Goal: Communication & Community: Answer question/provide support

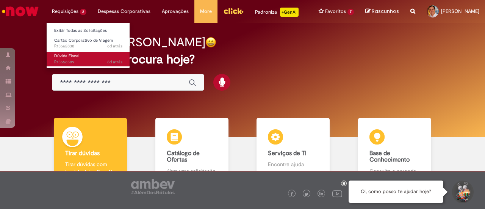
click at [70, 56] on span "Dúvida Fiscal" at bounding box center [66, 56] width 25 height 6
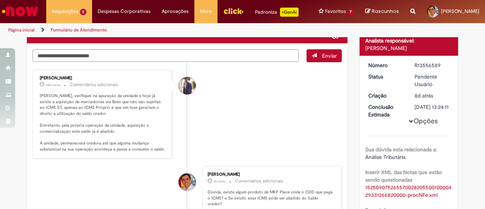
scroll to position [76, 0]
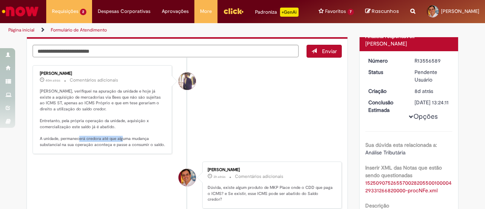
drag, startPoint x: 86, startPoint y: 137, endPoint x: 134, endPoint y: 140, distance: 47.8
click at [134, 140] on p "[PERSON_NAME], verifiquei na apuração da unidade e hoje já existe a aquisição d…" at bounding box center [103, 117] width 126 height 59
drag, startPoint x: 47, startPoint y: 144, endPoint x: 70, endPoint y: 144, distance: 22.7
click at [70, 144] on p "[PERSON_NAME], verifiquei na apuração da unidade e hoje já existe a aquisição d…" at bounding box center [103, 117] width 126 height 59
drag, startPoint x: 113, startPoint y: 143, endPoint x: 154, endPoint y: 146, distance: 41.0
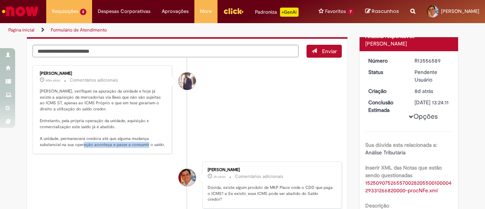
click at [154, 146] on p "[PERSON_NAME], verifiquei na apuração da unidade e hoje já existe a aquisição d…" at bounding box center [103, 117] width 126 height 59
click at [155, 52] on textarea "Digite sua mensagem aqui..." at bounding box center [166, 51] width 266 height 12
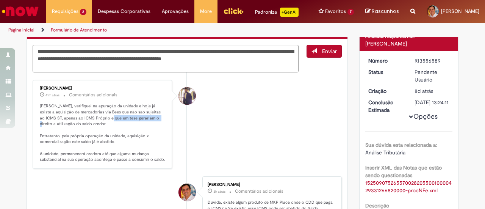
drag, startPoint x: 103, startPoint y: 117, endPoint x: 148, endPoint y: 117, distance: 45.4
click at [148, 117] on p "[PERSON_NAME], verifiquei na apuração da unidade e hoje já existe a aquisição d…" at bounding box center [103, 132] width 126 height 59
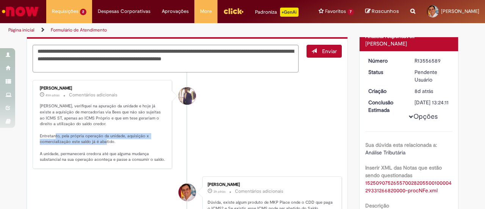
drag, startPoint x: 65, startPoint y: 136, endPoint x: 145, endPoint y: 139, distance: 79.9
click at [145, 139] on p "[PERSON_NAME], verifiquei na apuração da unidade e hoje já existe a aquisição d…" at bounding box center [103, 132] width 126 height 59
click at [77, 146] on p "[PERSON_NAME], verifiquei na apuração da unidade e hoje já existe a aquisição d…" at bounding box center [103, 132] width 126 height 59
drag, startPoint x: 91, startPoint y: 141, endPoint x: 116, endPoint y: 141, distance: 25.4
click at [116, 141] on p "[PERSON_NAME], verifiquei na apuração da unidade e hoje já existe a aquisição d…" at bounding box center [103, 132] width 126 height 59
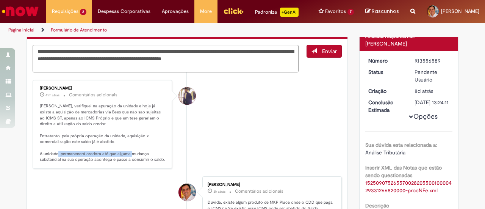
drag, startPoint x: 68, startPoint y: 151, endPoint x: 142, endPoint y: 153, distance: 74.2
click at [142, 153] on p "[PERSON_NAME], verifiquei na apuração da unidade e hoje já existe a aquisição d…" at bounding box center [103, 132] width 126 height 59
drag, startPoint x: 42, startPoint y: 160, endPoint x: 60, endPoint y: 160, distance: 17.4
click at [60, 160] on p "[PERSON_NAME], verifiquei na apuração da unidade e hoje já existe a aquisição d…" at bounding box center [103, 132] width 126 height 59
drag, startPoint x: 87, startPoint y: 159, endPoint x: 125, endPoint y: 160, distance: 38.3
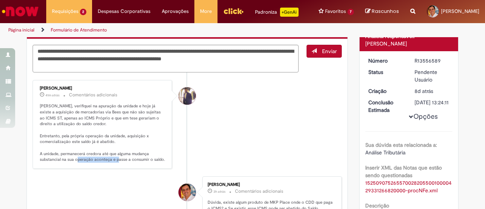
click at [125, 160] on p "[PERSON_NAME], verifiquei na apuração da unidade e hoje já existe a aquisição d…" at bounding box center [103, 132] width 126 height 59
click at [98, 66] on textarea "**********" at bounding box center [166, 59] width 266 height 28
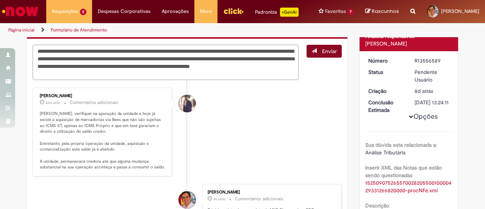
type textarea "**********"
click at [327, 51] on span "Enviar" at bounding box center [329, 51] width 15 height 7
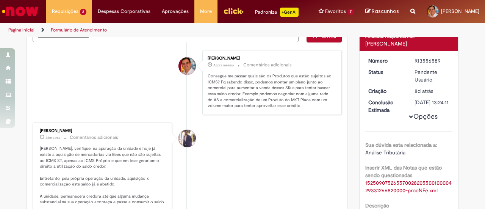
scroll to position [61, 0]
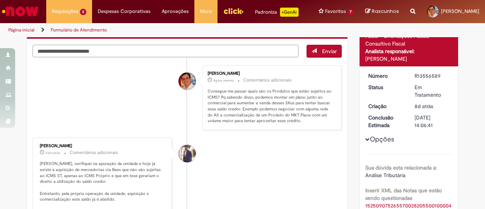
click at [173, 51] on textarea "Digite sua mensagem aqui..." at bounding box center [166, 51] width 266 height 12
type textarea "**********"
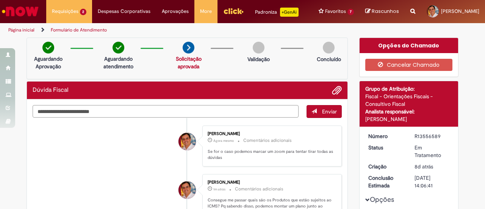
scroll to position [0, 0]
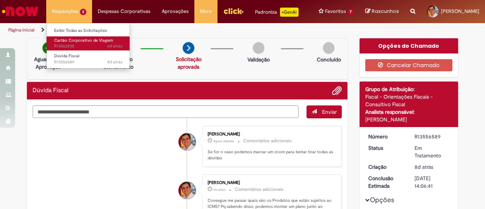
click at [71, 44] on span "6d atrás 6 dias atrás R13562838" at bounding box center [88, 46] width 68 height 6
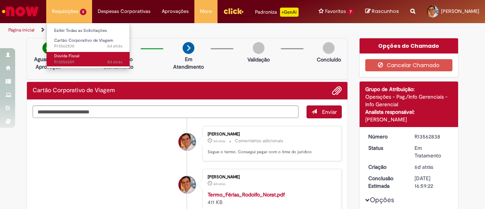
click at [66, 56] on span "Dúvida Fiscal" at bounding box center [66, 56] width 25 height 6
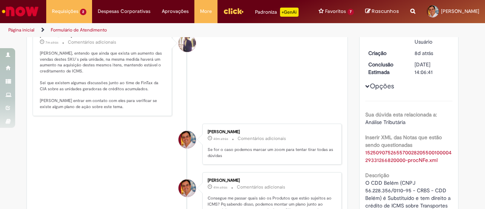
scroll to position [38, 0]
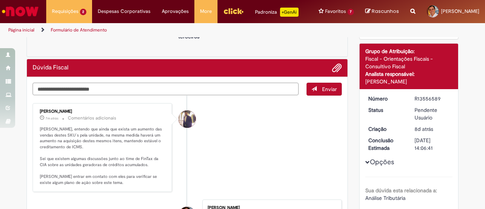
click at [197, 90] on textarea "Digite sua mensagem aqui..." at bounding box center [166, 89] width 266 height 12
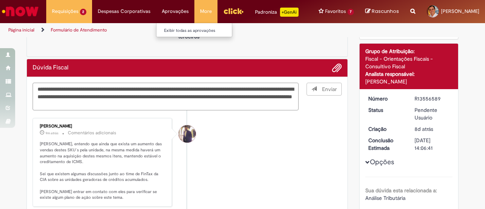
type textarea "**********"
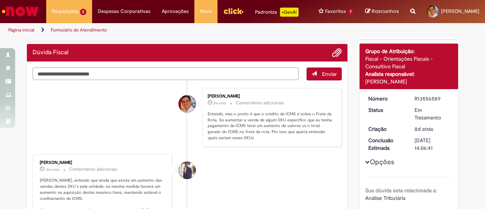
click at [224, 71] on textarea "Digite sua mensagem aqui..." at bounding box center [166, 73] width 266 height 12
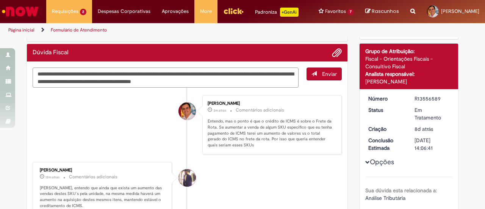
type textarea "**********"
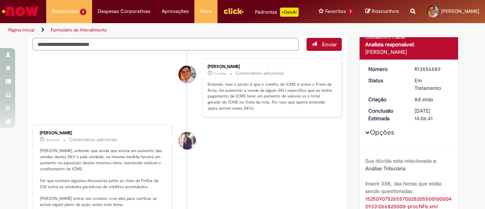
scroll to position [114, 0]
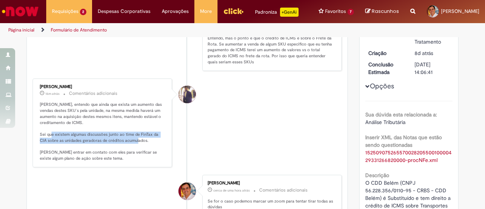
drag, startPoint x: 64, startPoint y: 133, endPoint x: 149, endPoint y: 138, distance: 85.0
click at [149, 138] on p "[PERSON_NAME], entendo que ainda que exista um aumento das vendas destes SKU´s …" at bounding box center [103, 130] width 126 height 59
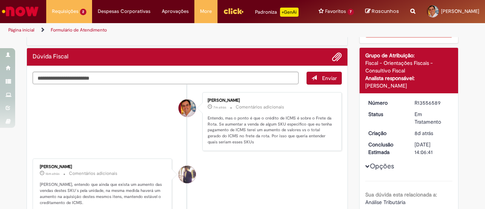
scroll to position [0, 0]
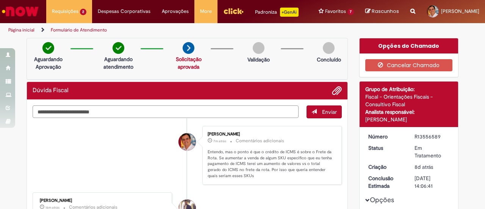
click at [173, 109] on textarea "Digite sua mensagem aqui..." at bounding box center [166, 111] width 266 height 12
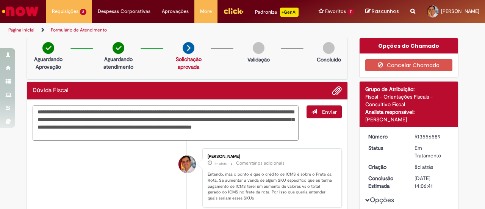
drag, startPoint x: 136, startPoint y: 134, endPoint x: 151, endPoint y: 152, distance: 23.7
click at [137, 134] on textarea "**********" at bounding box center [166, 122] width 266 height 35
click at [183, 134] on textarea "**********" at bounding box center [166, 122] width 266 height 35
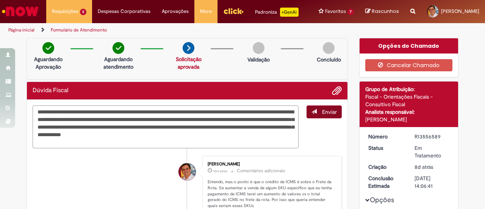
type textarea "**********"
click at [326, 108] on span "Enviar" at bounding box center [329, 111] width 15 height 7
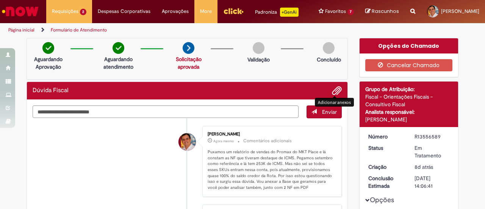
click at [333, 89] on span "Adicionar anexos" at bounding box center [336, 90] width 9 height 9
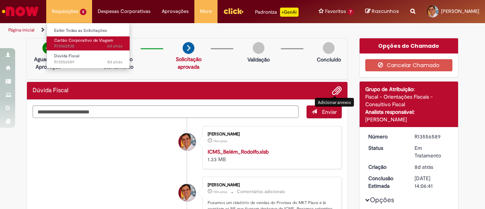
click at [68, 41] on span "Cartão Corporativo de Viagem" at bounding box center [83, 40] width 59 height 6
